Goal: Task Accomplishment & Management: Use online tool/utility

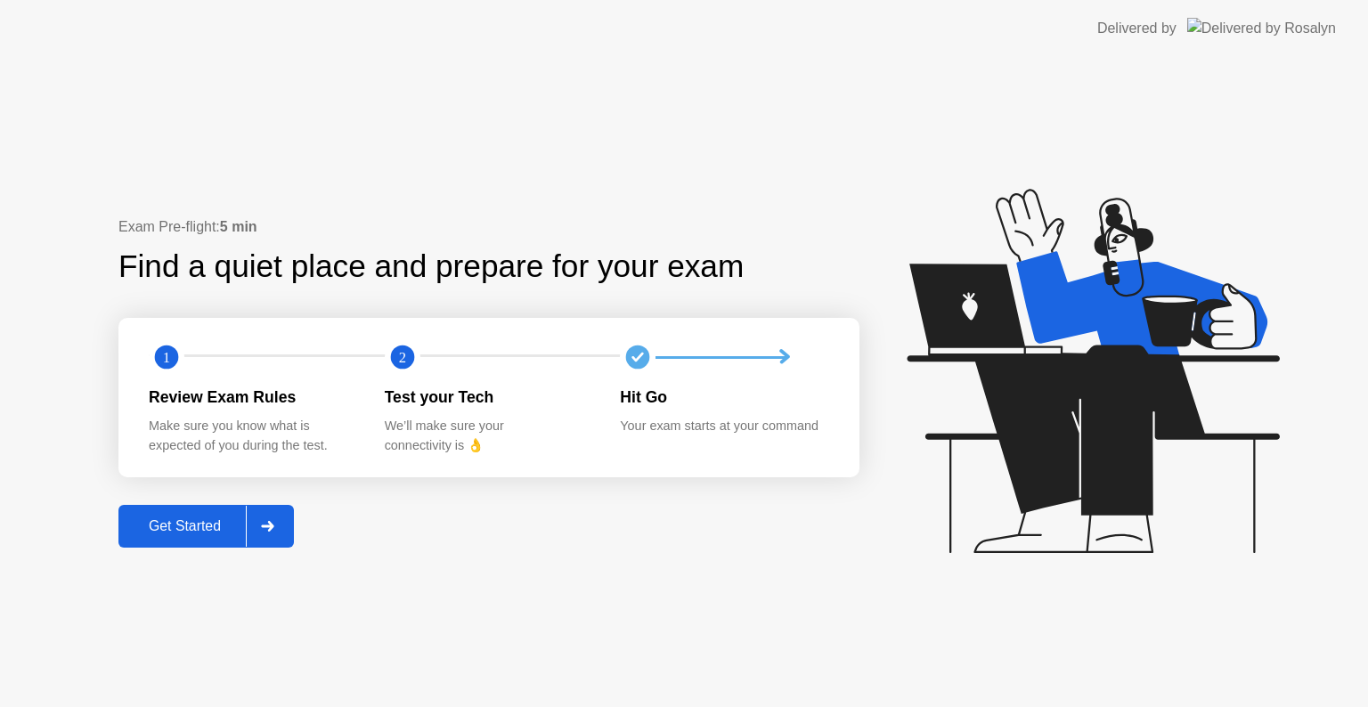
click at [190, 525] on div "Get Started" at bounding box center [185, 526] width 122 height 16
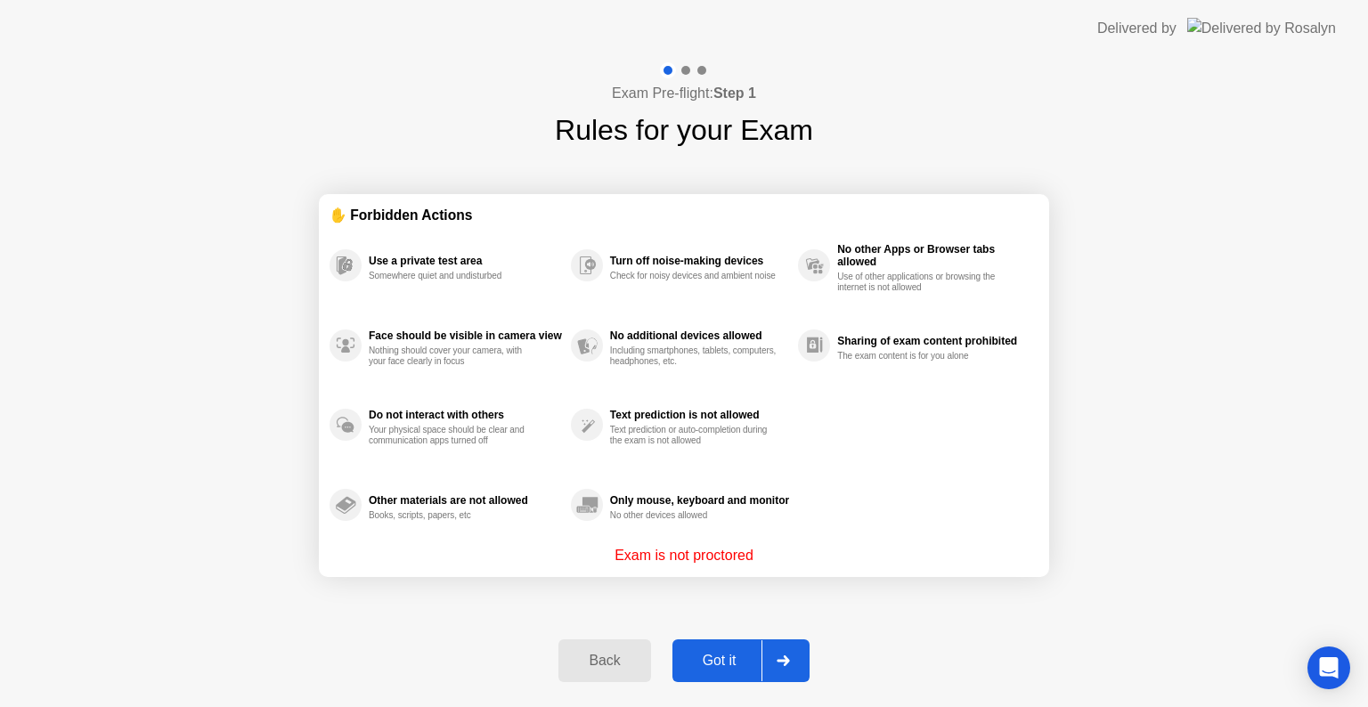
click at [701, 657] on div "Got it" at bounding box center [720, 661] width 84 height 16
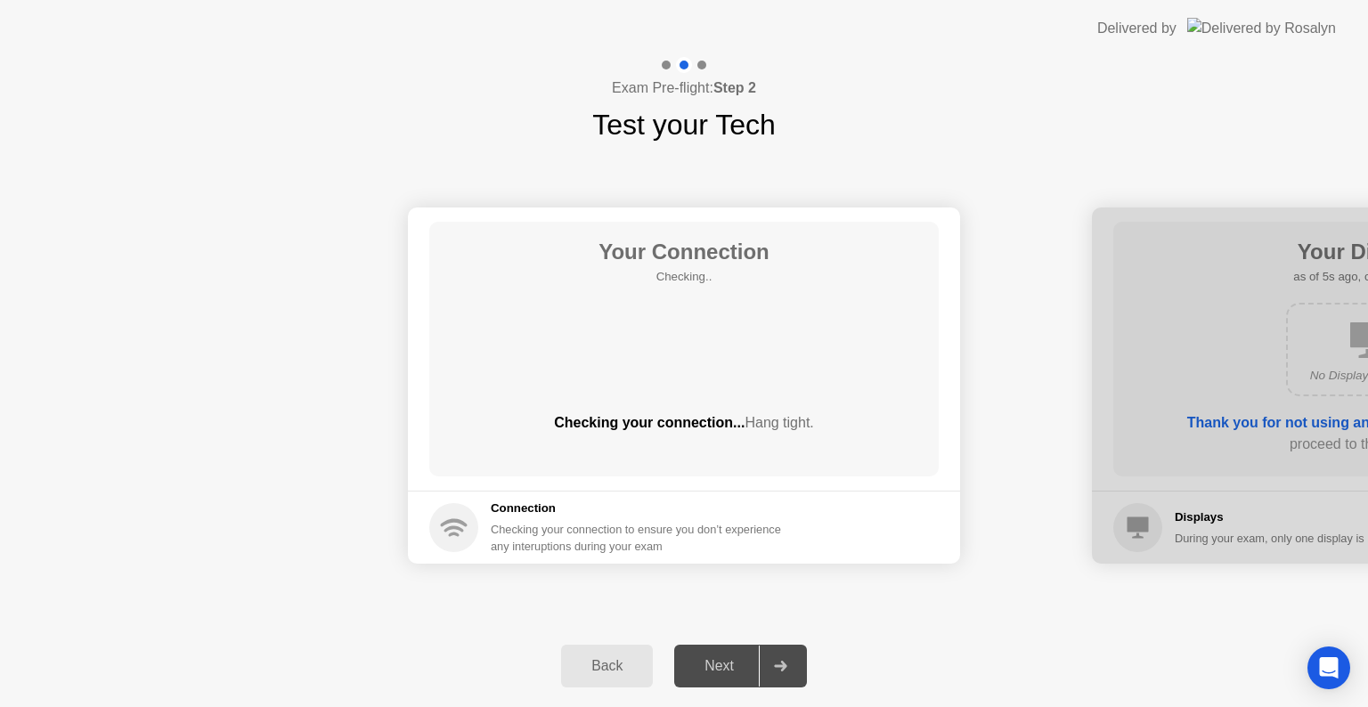
click at [701, 658] on div "Next" at bounding box center [719, 666] width 79 height 16
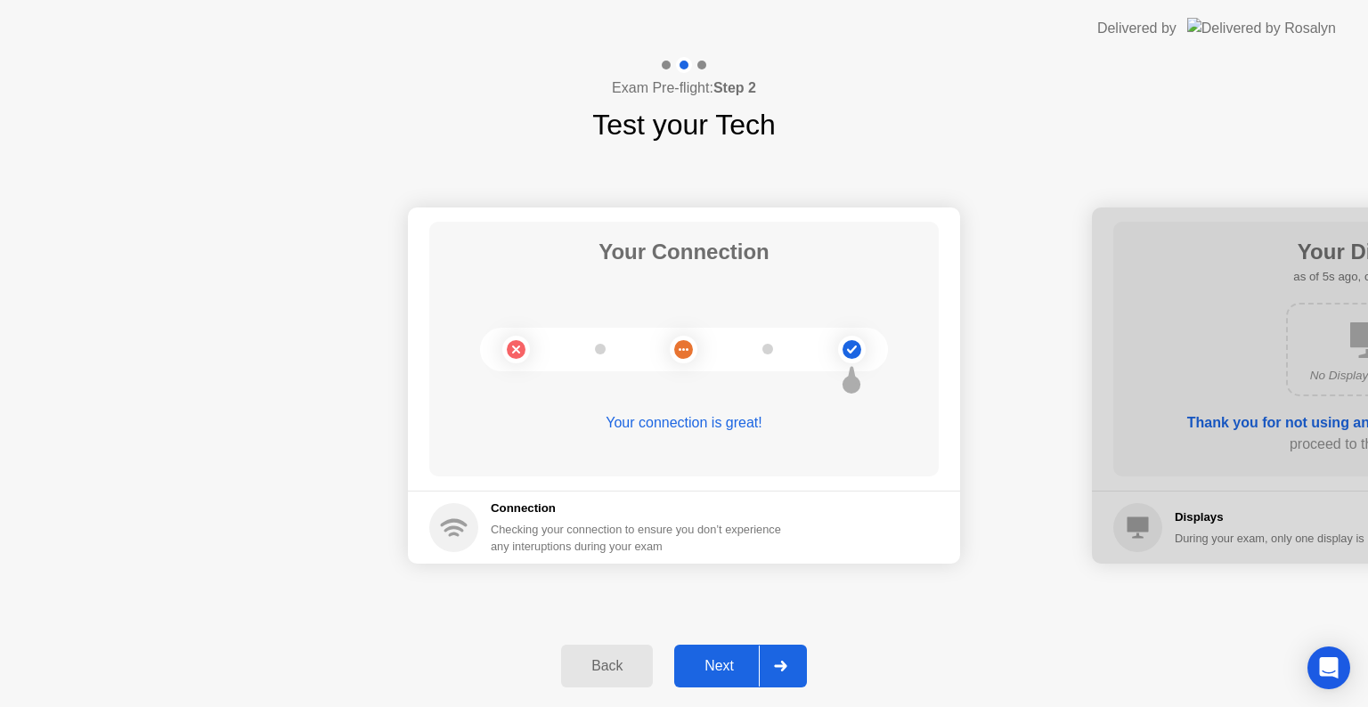
click at [720, 658] on div "Next" at bounding box center [719, 666] width 79 height 16
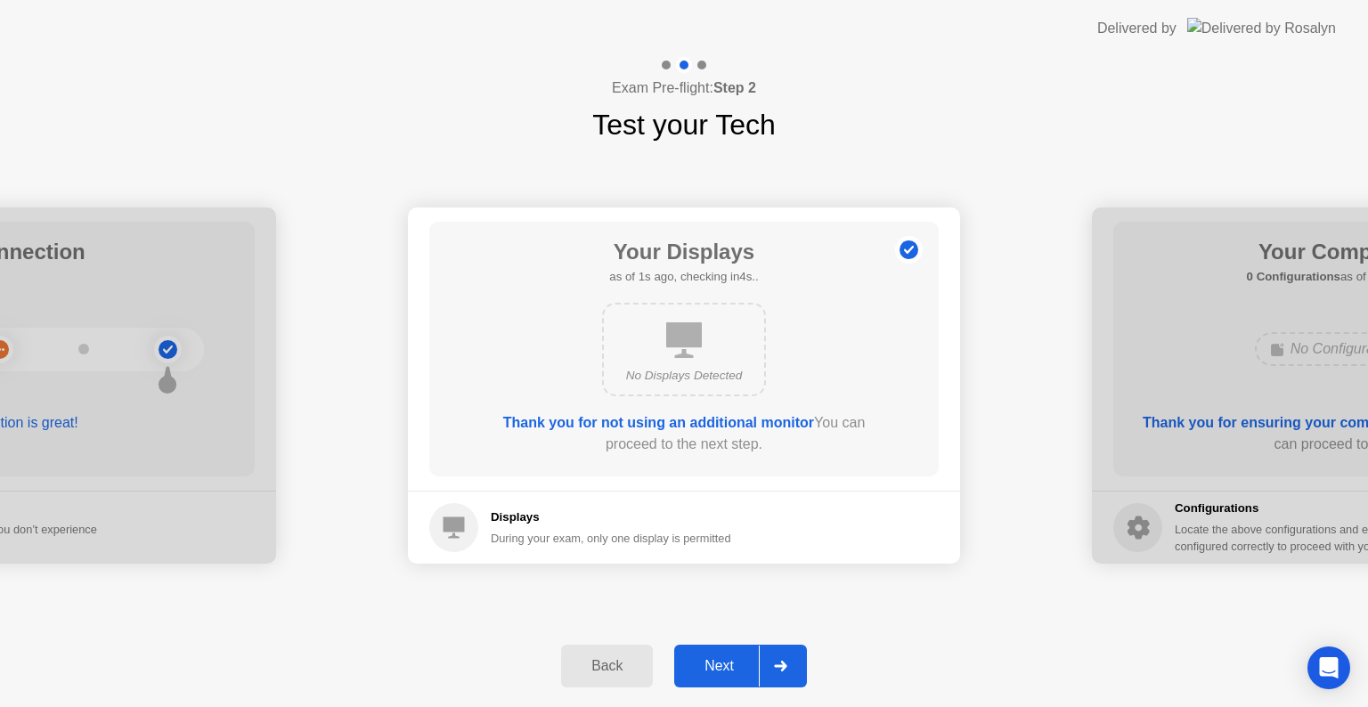
click at [731, 658] on div "Next" at bounding box center [719, 666] width 79 height 16
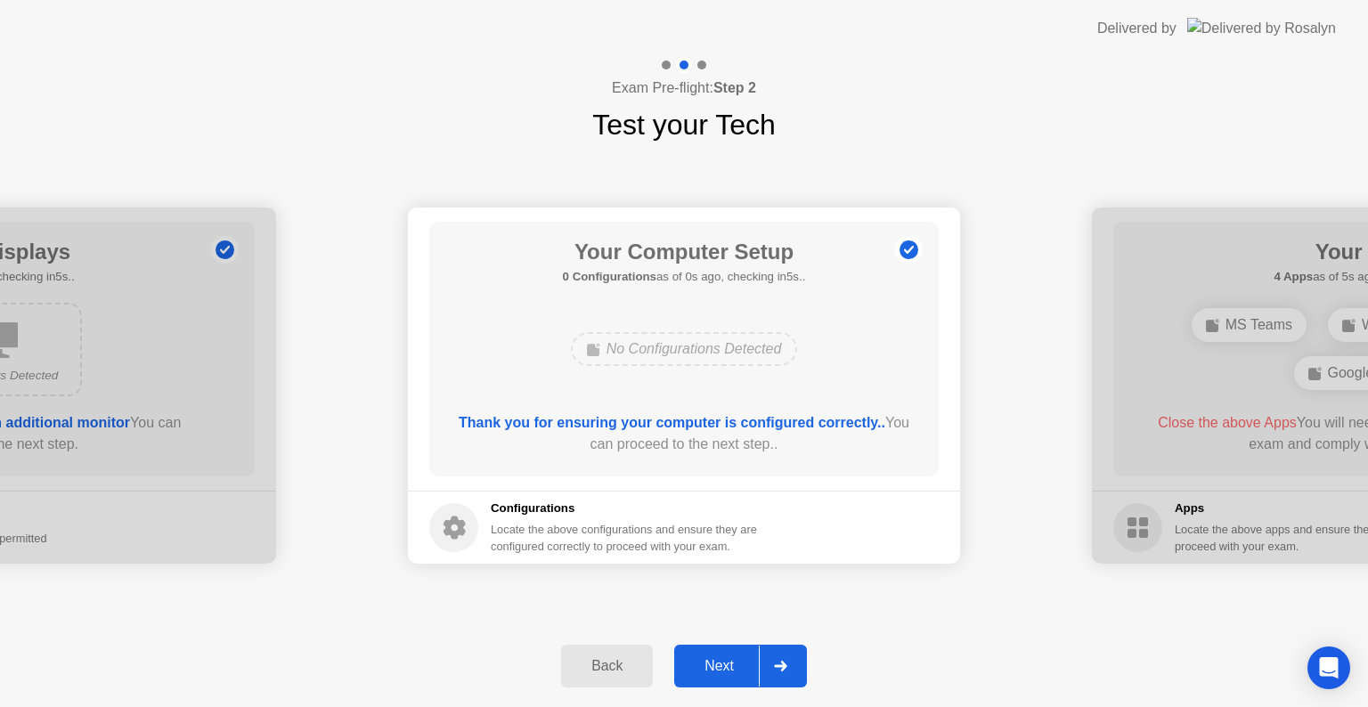
click at [731, 658] on div "Next" at bounding box center [719, 666] width 79 height 16
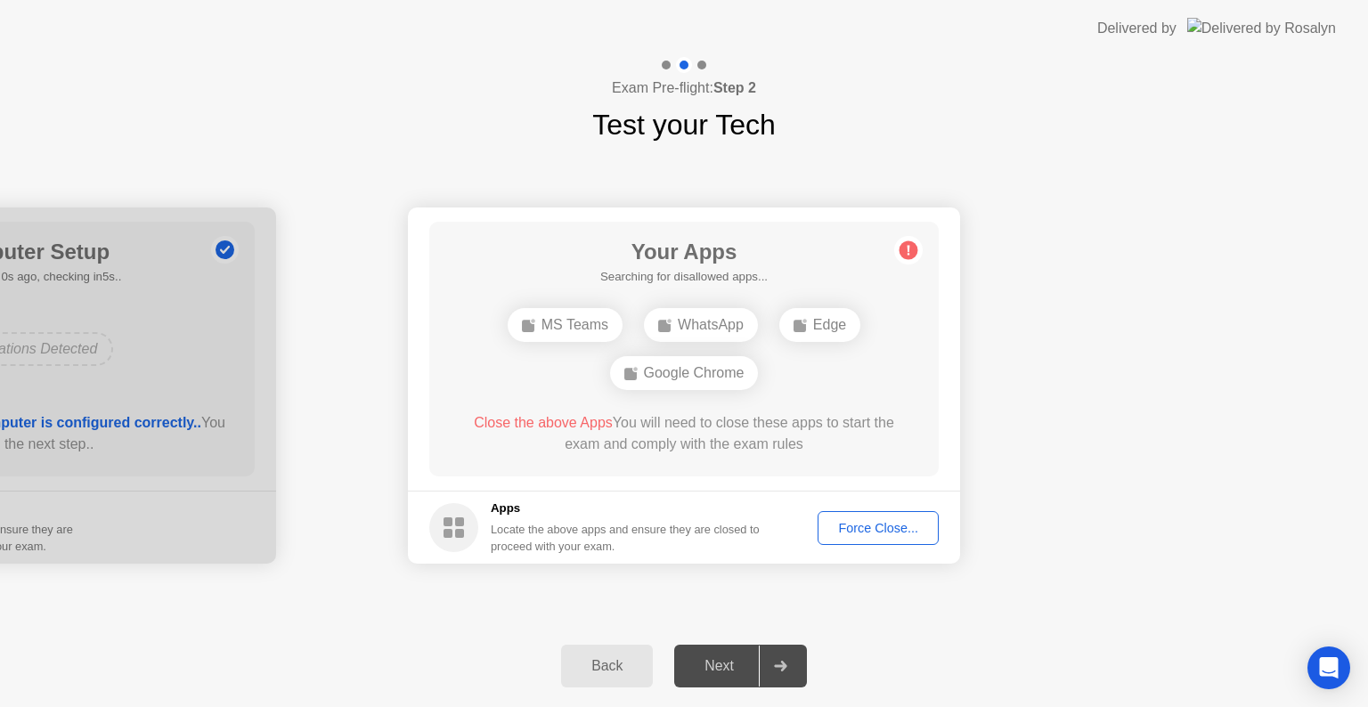
click at [731, 658] on div "Next" at bounding box center [719, 666] width 79 height 16
click at [862, 521] on div "Force Close..." at bounding box center [878, 528] width 109 height 14
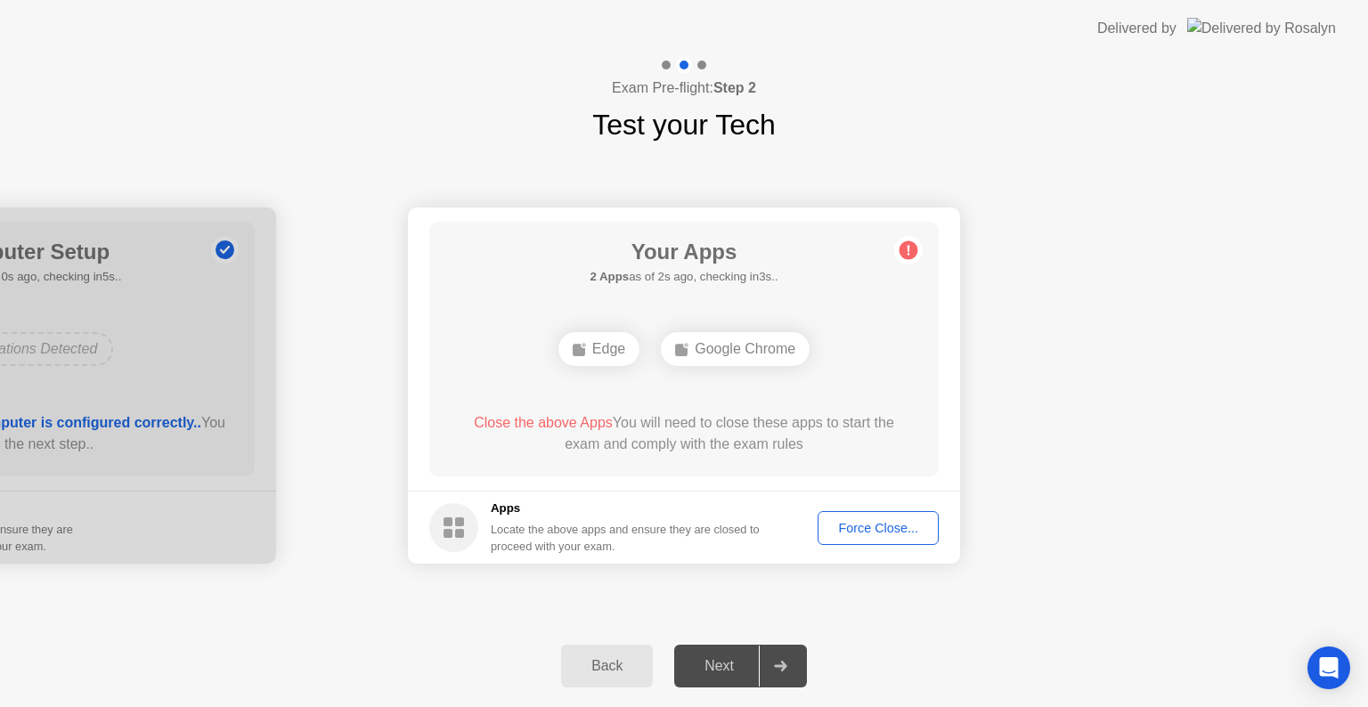
click at [877, 529] on div "Force Close..." at bounding box center [878, 528] width 109 height 14
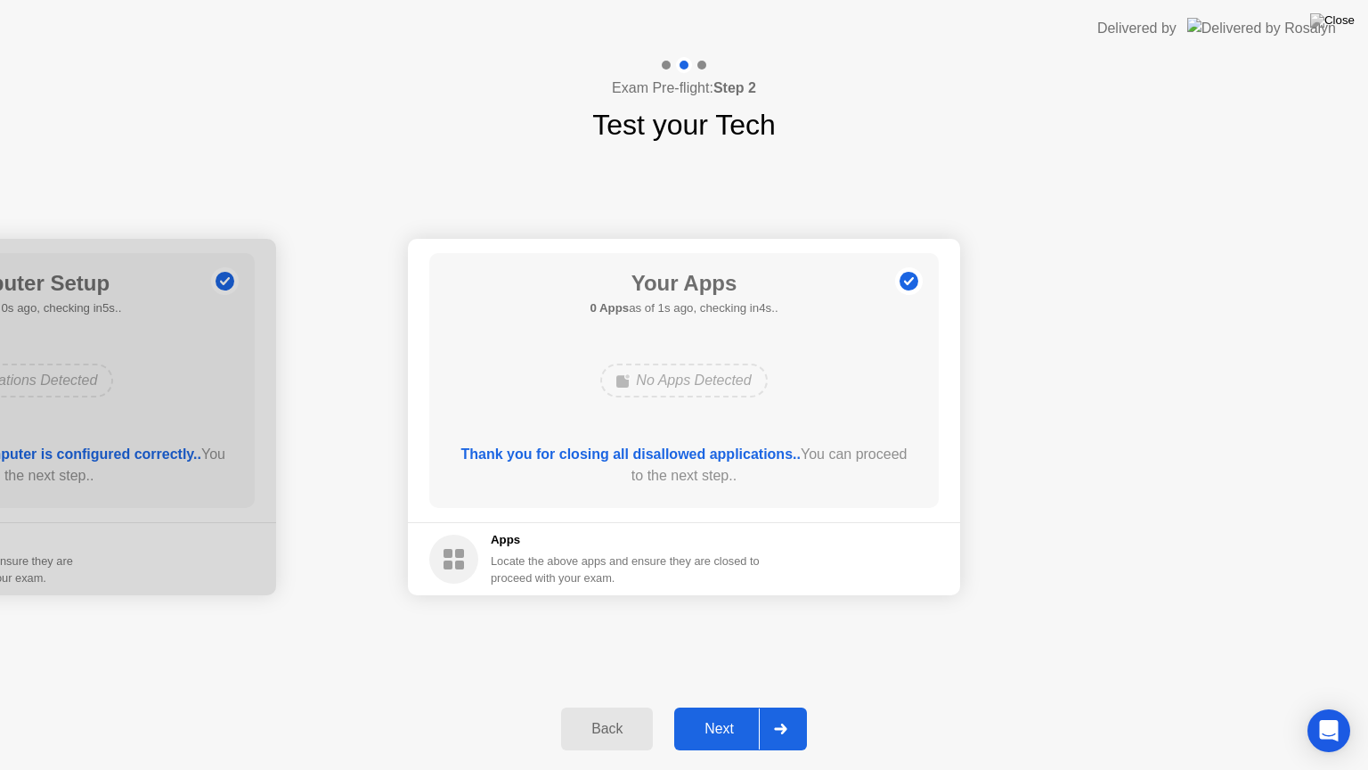
click at [732, 706] on div "Next" at bounding box center [719, 729] width 79 height 16
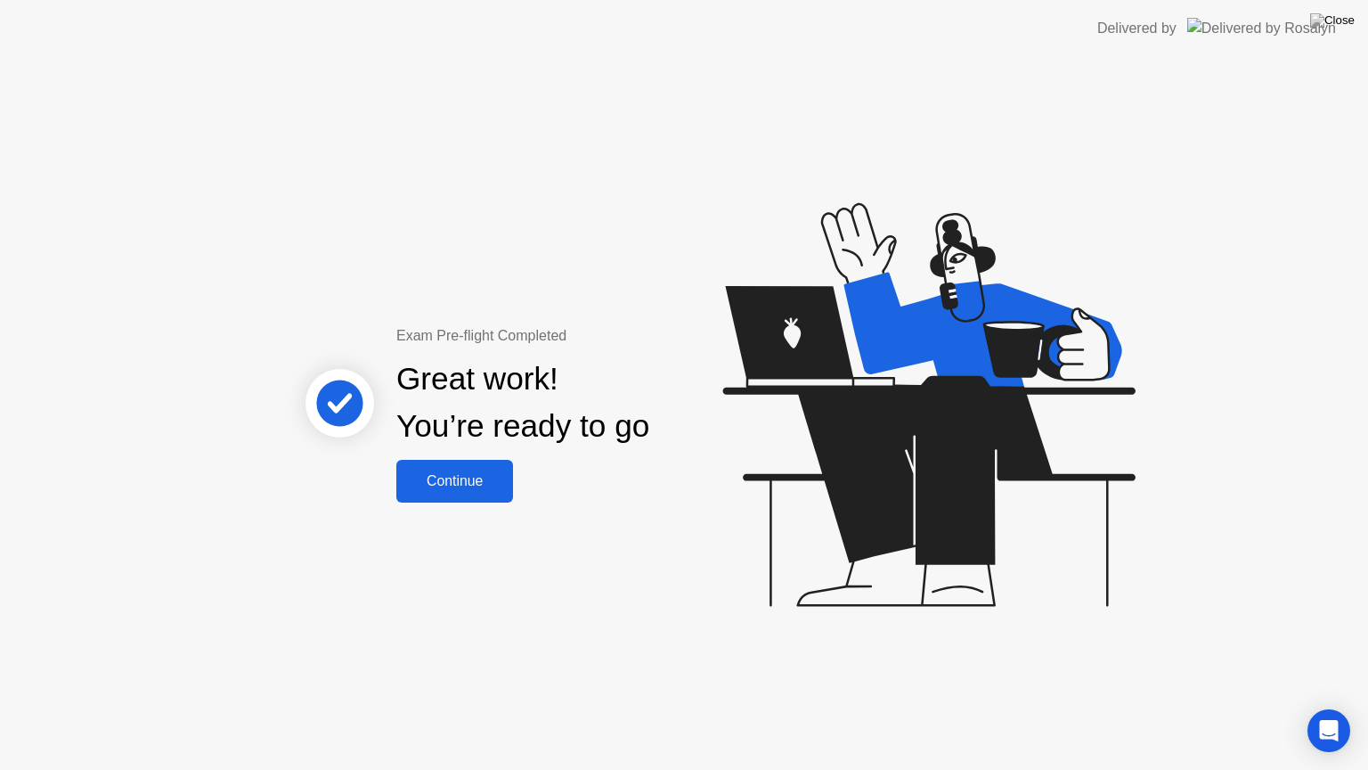
click at [425, 463] on button "Continue" at bounding box center [454, 481] width 117 height 43
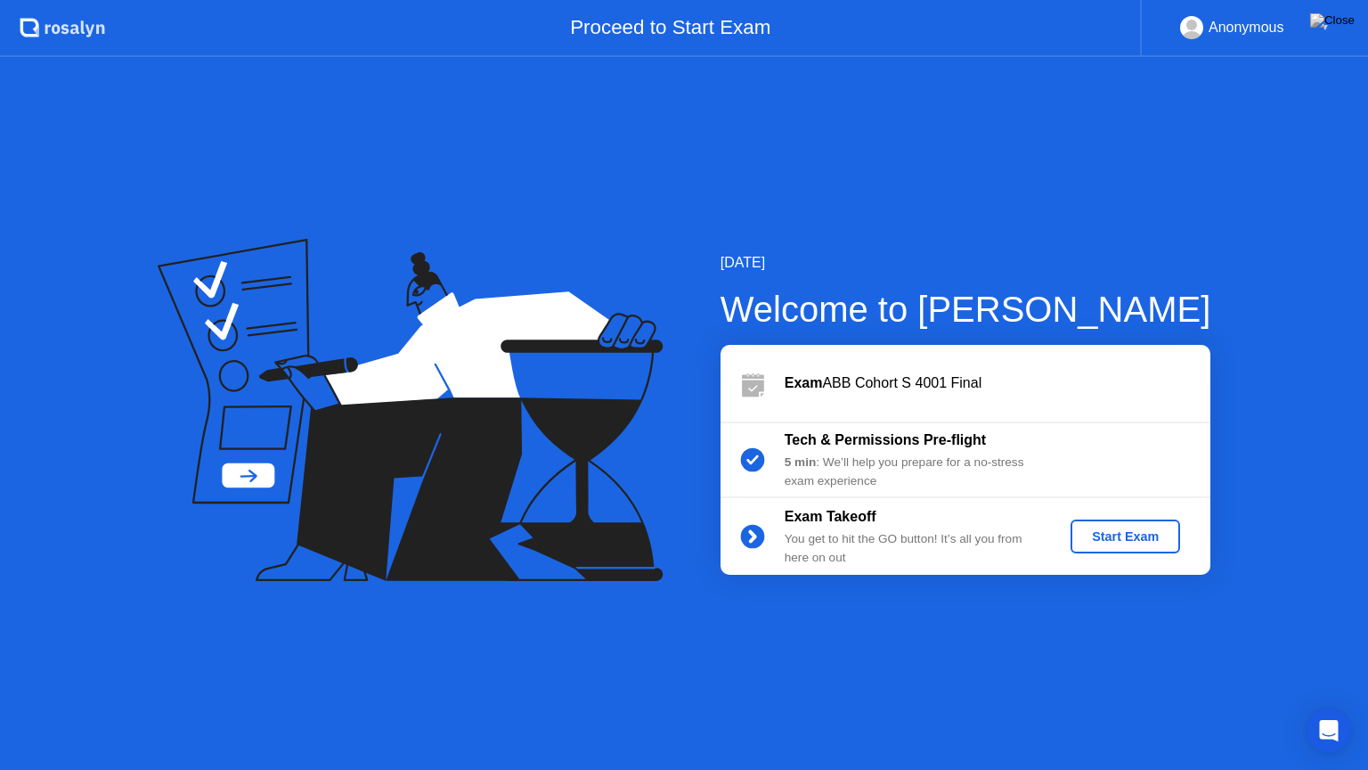
click at [1101, 532] on div "Start Exam" at bounding box center [1125, 536] width 95 height 14
